Goal: Task Accomplishment & Management: Use online tool/utility

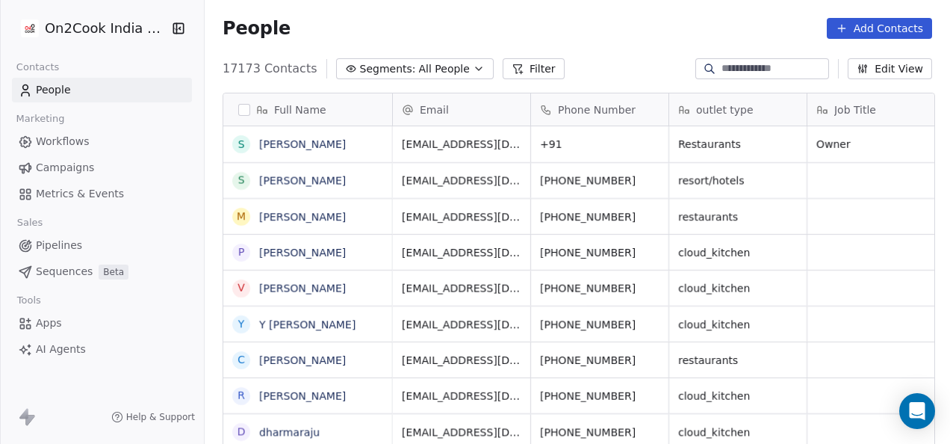
scroll to position [379, 737]
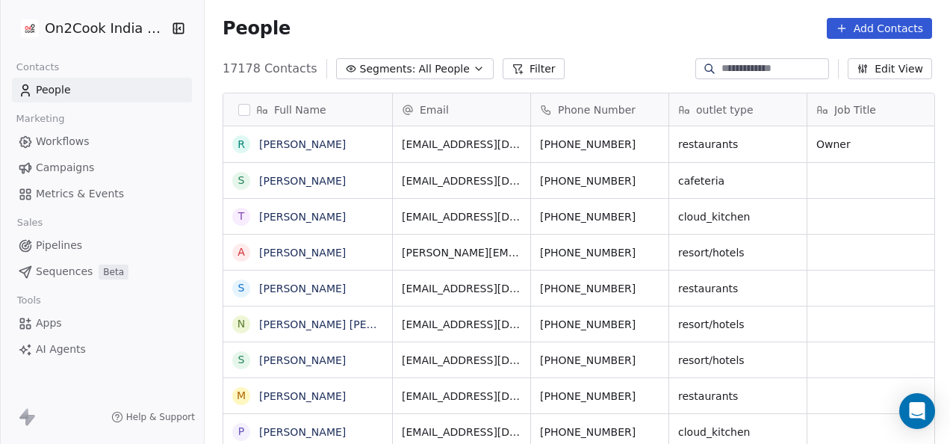
click at [71, 244] on span "Pipelines" at bounding box center [59, 246] width 46 height 16
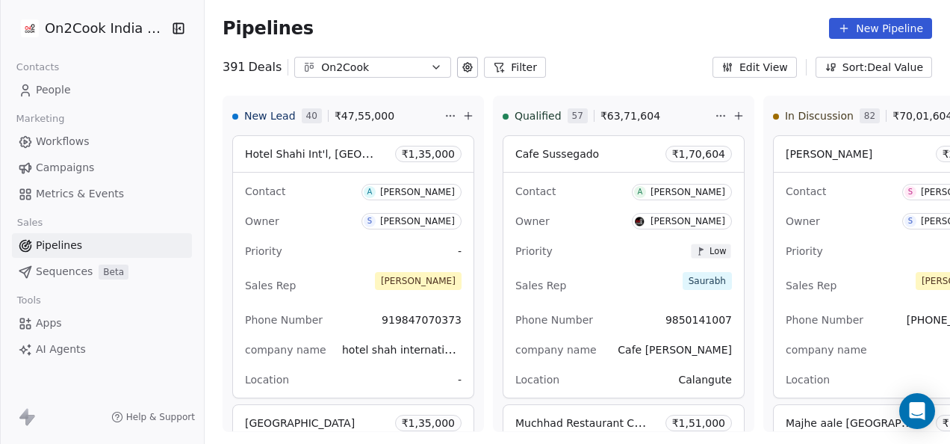
click at [499, 73] on button "Filter" at bounding box center [515, 67] width 62 height 21
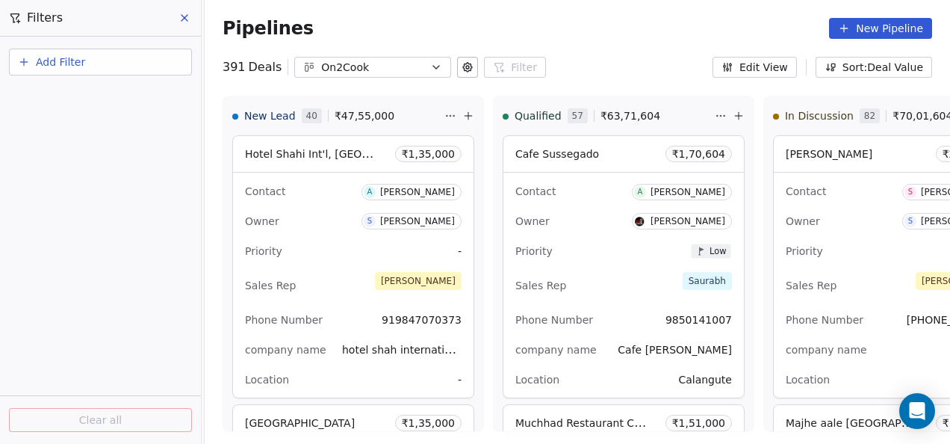
click at [161, 73] on button "Add Filter" at bounding box center [100, 62] width 183 height 27
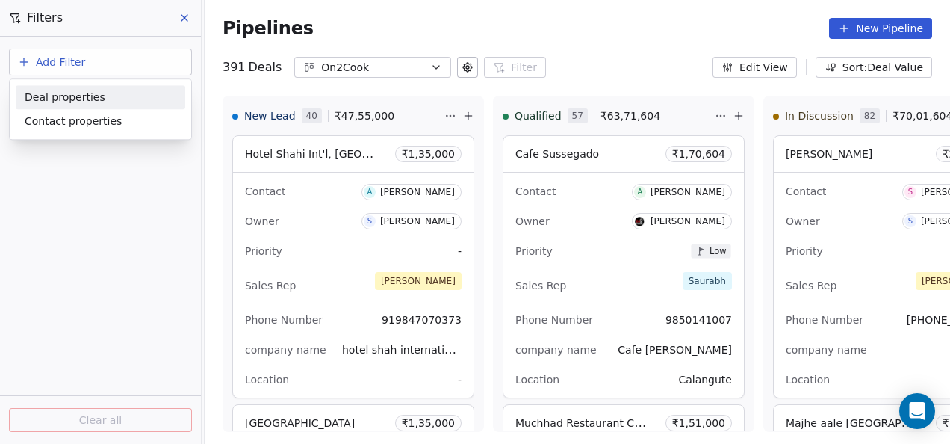
click at [141, 102] on div "Deal properties" at bounding box center [101, 98] width 152 height 16
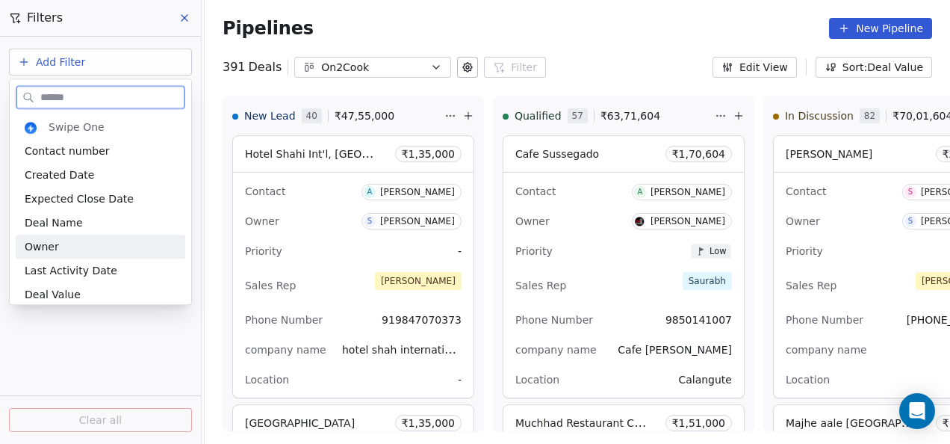
click at [60, 252] on div "Owner" at bounding box center [101, 246] width 152 height 15
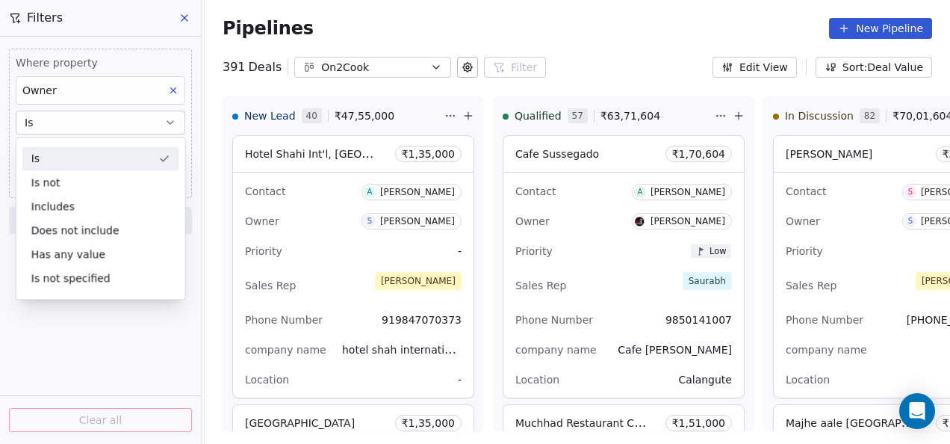
click at [85, 126] on button "Is" at bounding box center [101, 123] width 170 height 24
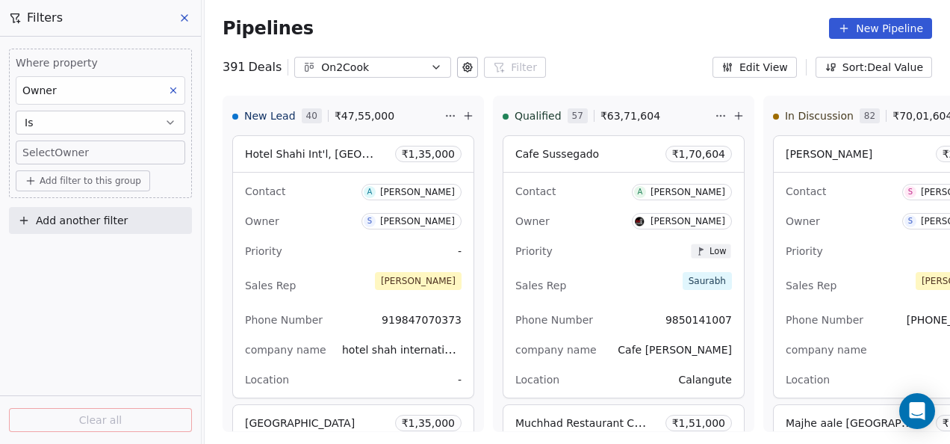
click at [81, 152] on body "On2Cook India Pvt. Ltd. Contacts People Marketing Workflows Campaigns Metrics &…" at bounding box center [475, 222] width 950 height 444
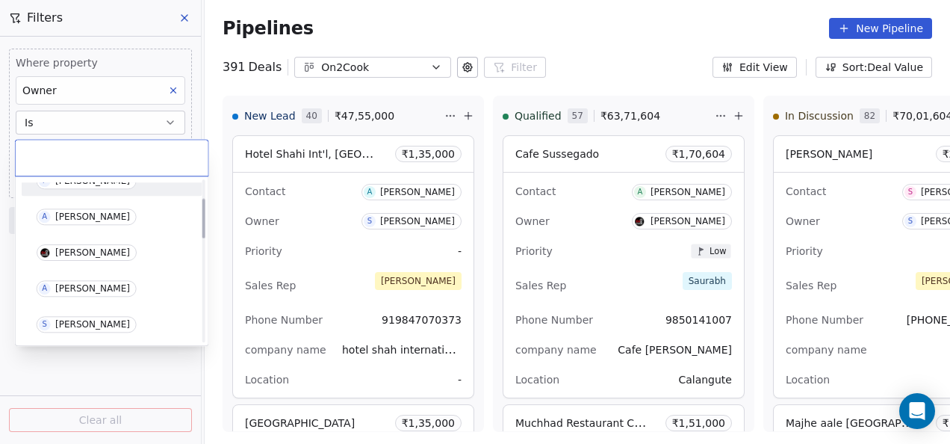
scroll to position [75, 0]
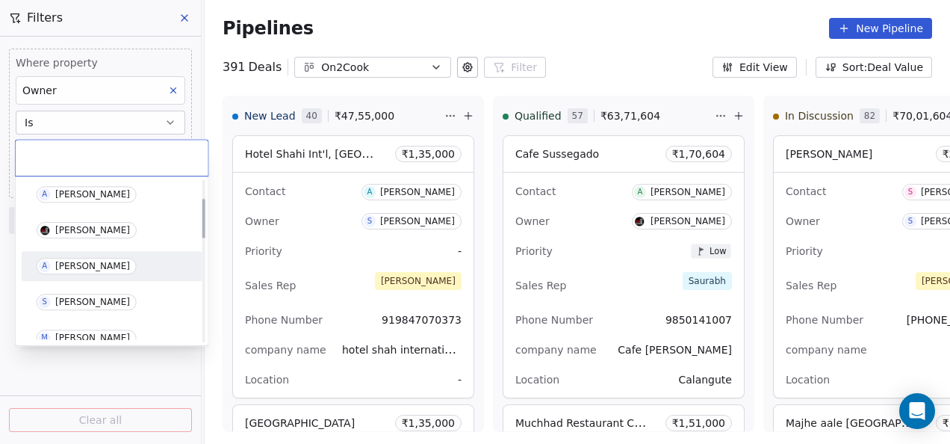
click at [75, 266] on div "[PERSON_NAME]" at bounding box center [92, 266] width 75 height 10
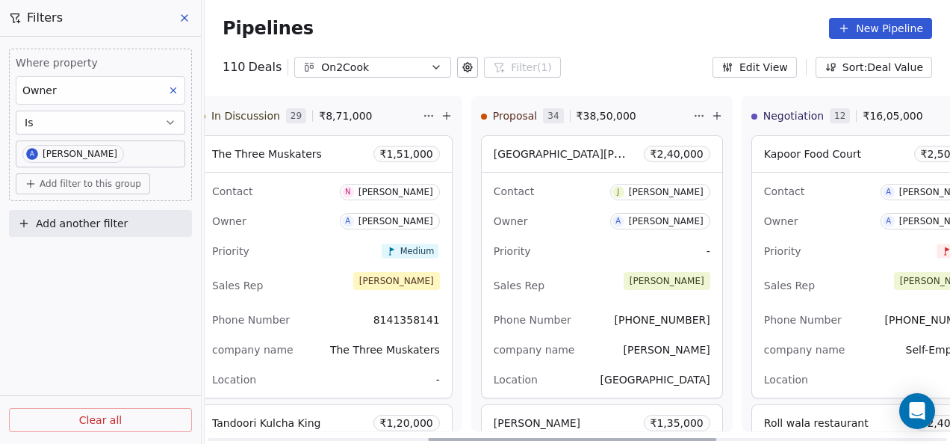
scroll to position [0, 572]
drag, startPoint x: 466, startPoint y: 438, endPoint x: 687, endPoint y: 443, distance: 220.4
click at [687, 441] on div at bounding box center [572, 439] width 288 height 3
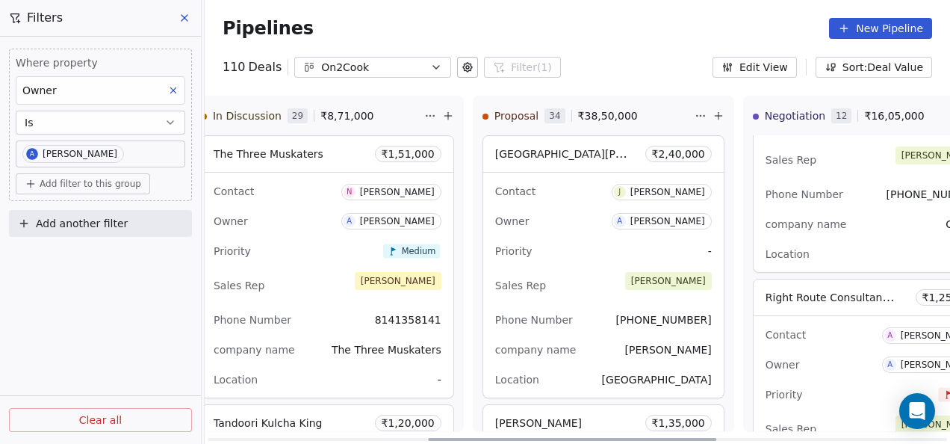
scroll to position [672, 0]
